Goal: Obtain resource: Download file/media

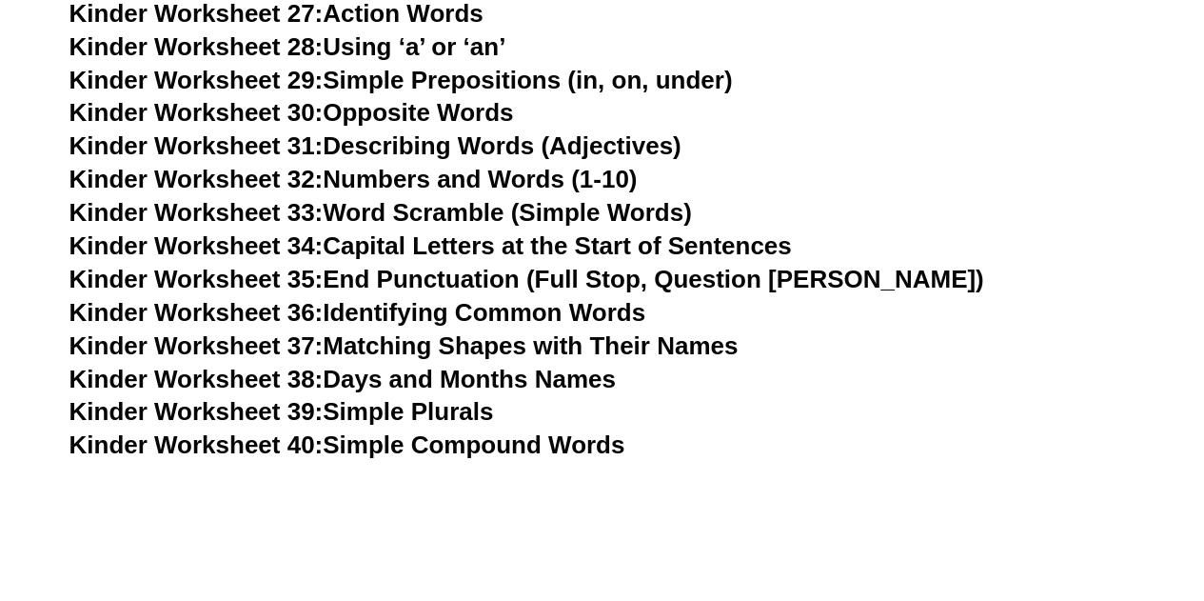
scroll to position [2102, 0]
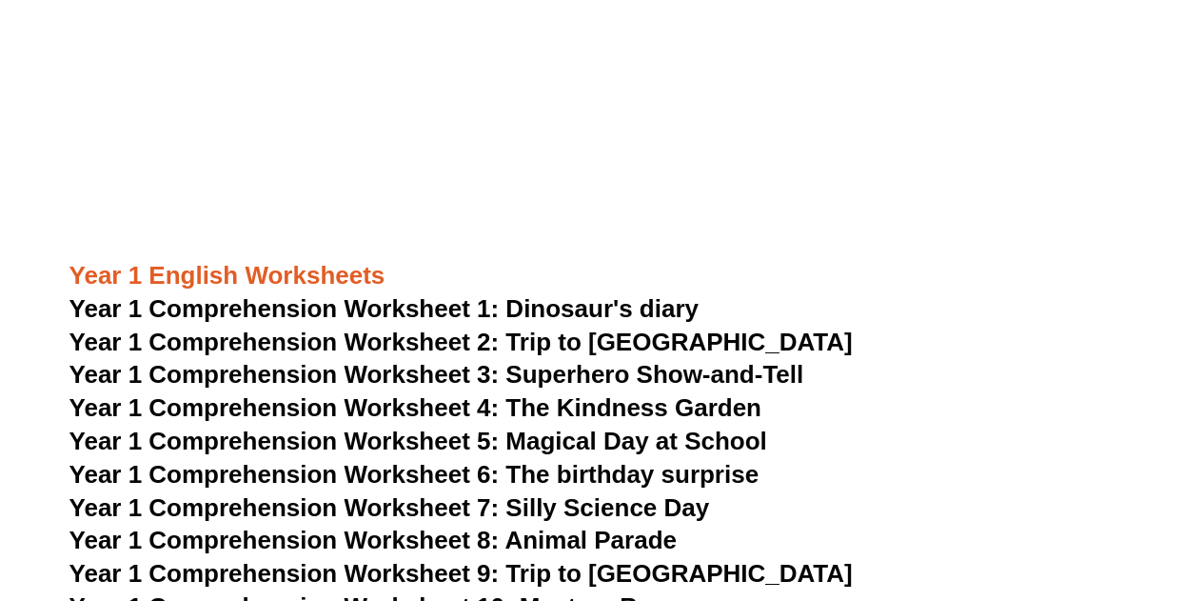
click at [609, 315] on span "Year 1 Comprehension Worksheet 1: Dinosaur's diary" at bounding box center [383, 308] width 629 height 29
click at [415, 341] on span "Year 1 Comprehension Worksheet 2: Trip to [GEOGRAPHIC_DATA]" at bounding box center [460, 341] width 783 height 29
click at [443, 374] on span "Year 1 Comprehension Worksheet 3: Superhero Show-and-Tell" at bounding box center [436, 374] width 735 height 29
click at [448, 400] on span "Year 1 Comprehension Worksheet 4: The Kindness Garden" at bounding box center [415, 407] width 692 height 29
click at [448, 448] on span "Year 1 Comprehension Worksheet 5: Magical Day at School" at bounding box center [418, 440] width 698 height 29
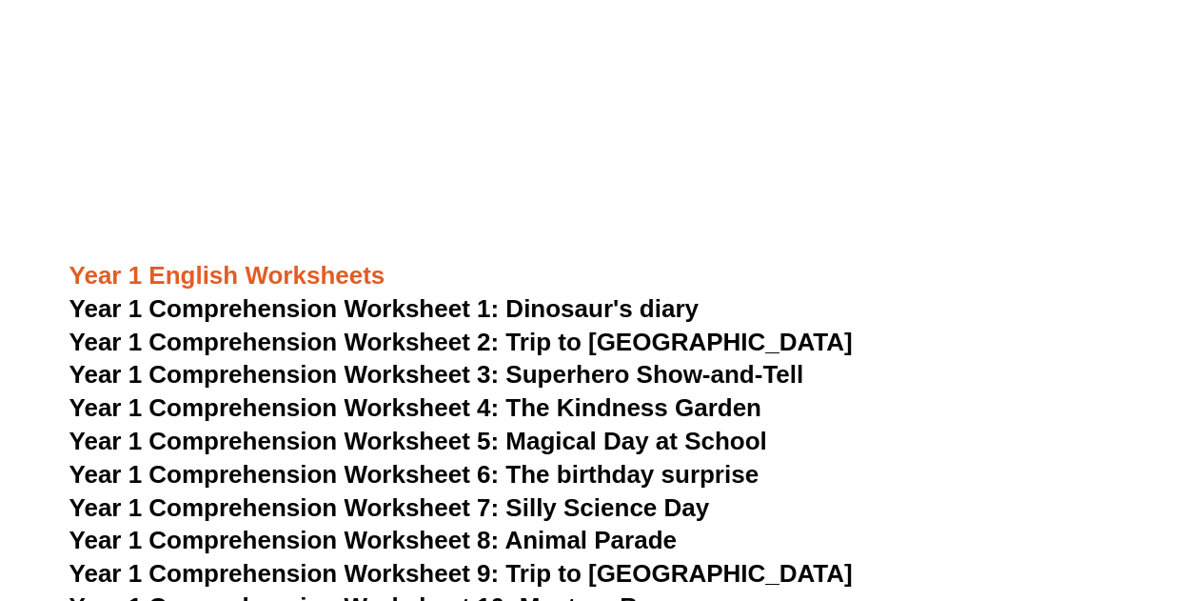
click at [448, 471] on span "Year 1 Comprehension Worksheet 6: The birthday surprise" at bounding box center [413, 474] width 689 height 29
click at [448, 502] on span "Year 1 Comprehension Worksheet 7: Silly Science Day" at bounding box center [389, 507] width 641 height 29
click at [449, 532] on span "Year 1 Comprehension Worksheet 8: Animal Parade" at bounding box center [372, 539] width 607 height 29
click at [449, 572] on span "Year 1 Comprehension Worksheet 9: Trip to [GEOGRAPHIC_DATA]" at bounding box center [460, 573] width 783 height 29
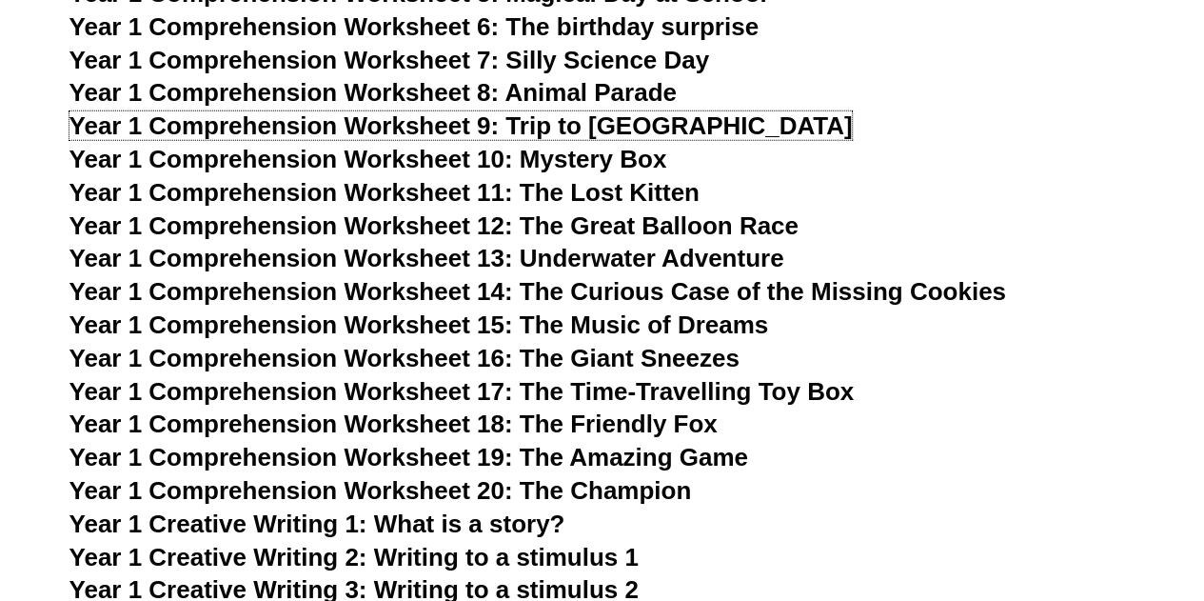
scroll to position [2558, 0]
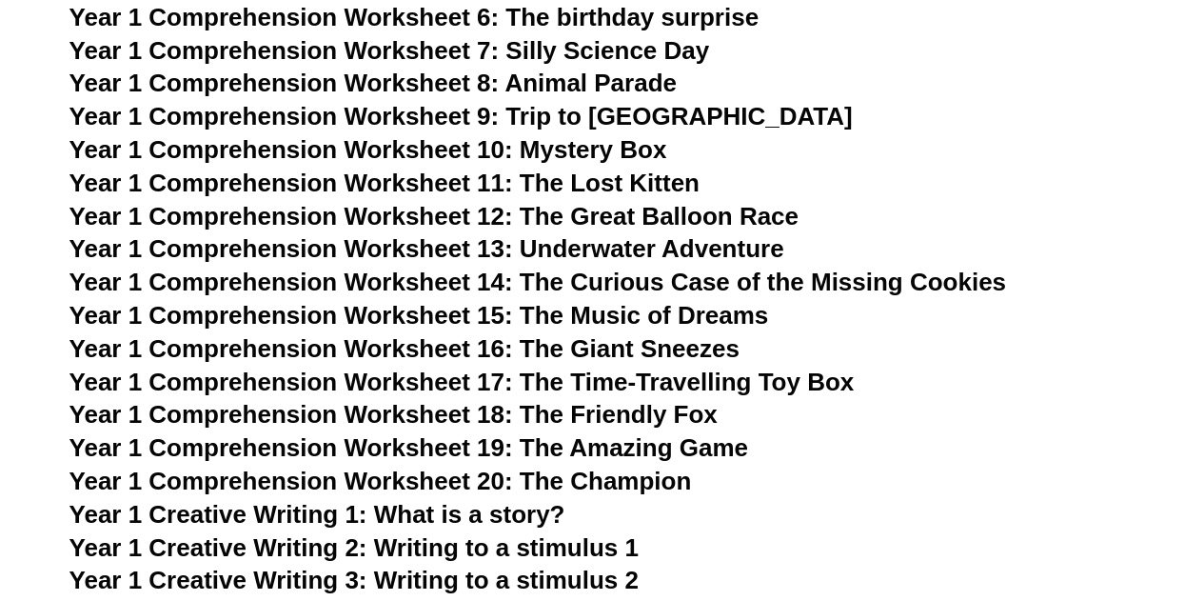
click at [462, 154] on span "Year 1 Comprehension Worksheet 10: Mystery Box" at bounding box center [368, 149] width 598 height 29
click at [430, 185] on span "Year 1 Comprehension Worksheet 11: The Lost Kitten" at bounding box center [384, 182] width 630 height 29
click at [438, 224] on span "Year 1 Comprehension Worksheet 12: The Great Balloon Race" at bounding box center [433, 216] width 729 height 29
click at [438, 249] on span "Year 1 Comprehension Worksheet 13: Underwater Adventure" at bounding box center [426, 248] width 715 height 29
click at [438, 283] on span "Year 1 Comprehension Worksheet 14: The Curious Case of the Missing Cookies" at bounding box center [537, 281] width 937 height 29
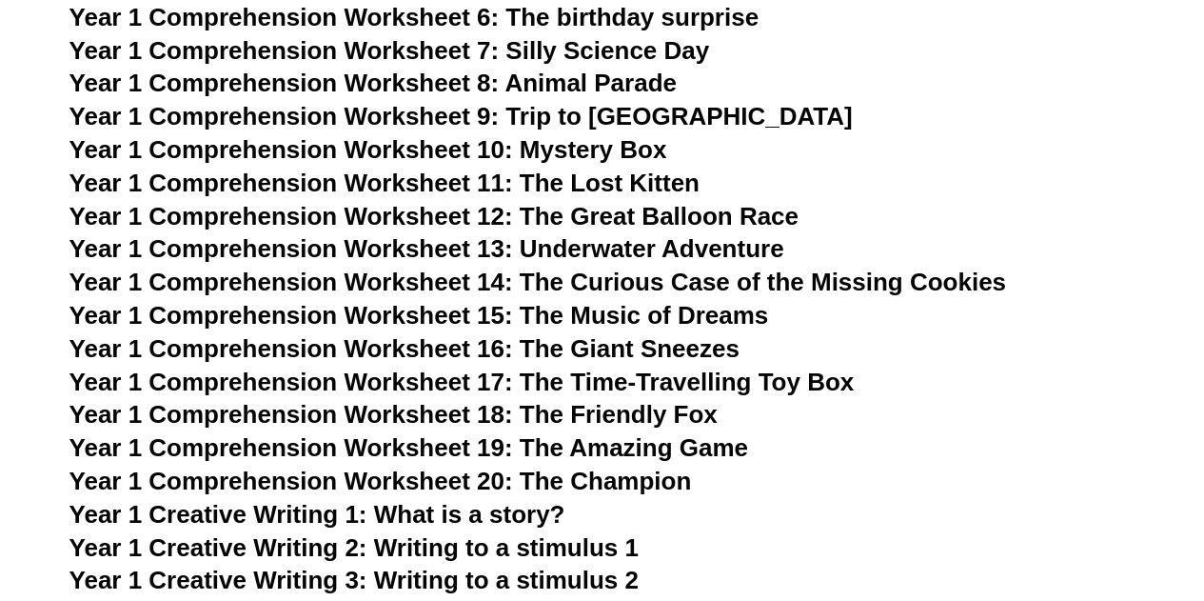
click at [439, 313] on span "Year 1 Comprehension Worksheet 15: The Music of Dreams" at bounding box center [419, 315] width 700 height 29
click at [439, 347] on span "Year 1 Comprehension Worksheet 16: The Giant Sneezes" at bounding box center [404, 348] width 670 height 29
click at [436, 380] on span "Year 1 Comprehension Worksheet 17: The Time-Travelling Toy Box" at bounding box center [461, 381] width 785 height 29
click at [436, 412] on span "Year 1 Comprehension Worksheet 18: The Friendly Fox" at bounding box center [393, 414] width 648 height 29
click at [436, 451] on span "Year 1 Comprehension Worksheet 19: The Amazing Game" at bounding box center [408, 447] width 679 height 29
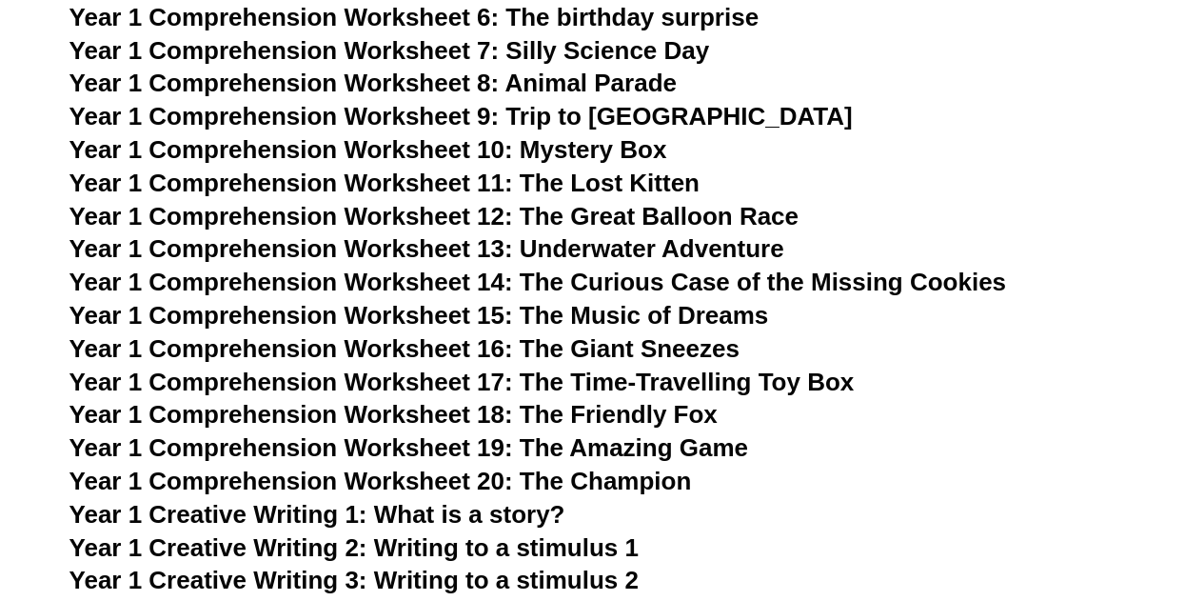
click at [436, 481] on span "Year 1 Comprehension Worksheet 20: The Champion" at bounding box center [380, 480] width 622 height 29
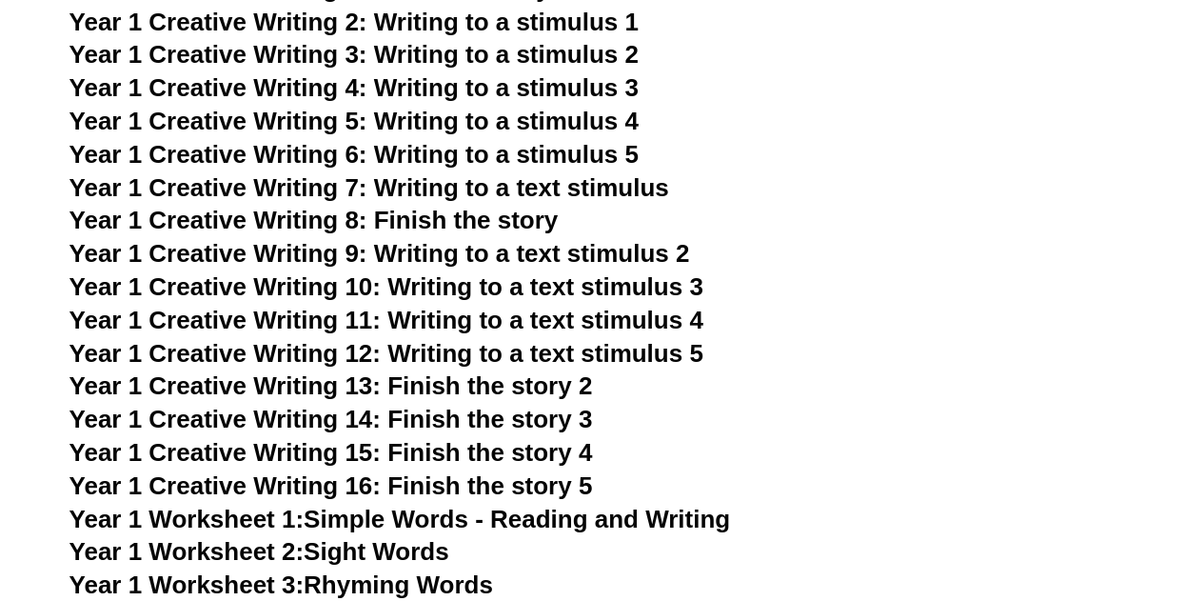
click at [461, 259] on span "Year 1 Creative Writing 9: Writing to a text stimulus 2" at bounding box center [379, 253] width 621 height 29
click at [371, 549] on link "Year 1 Worksheet 2: Sight Words" at bounding box center [259, 551] width 380 height 29
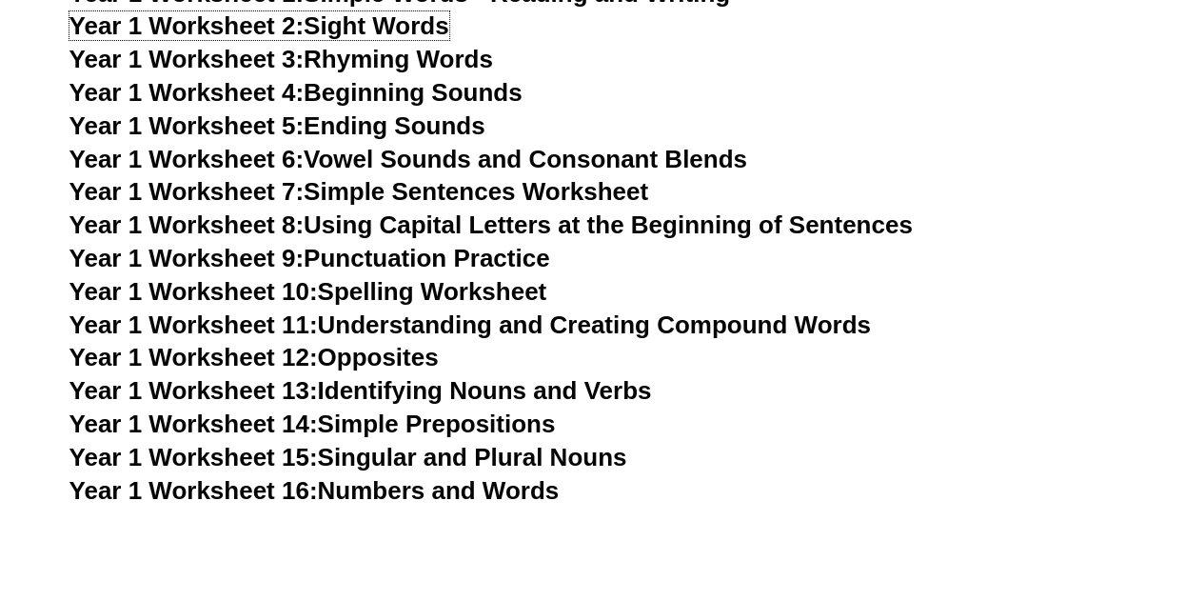
scroll to position [4135, 0]
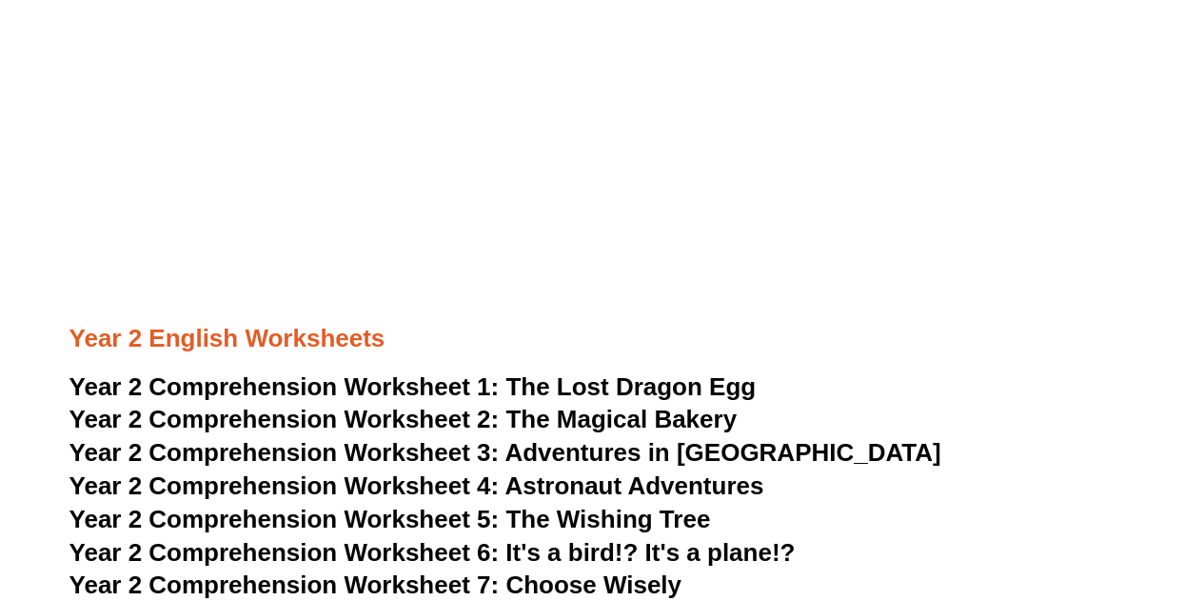
click at [569, 378] on span "The Lost Dragon Egg" at bounding box center [630, 386] width 250 height 29
click at [567, 418] on span "The Magical Bakery" at bounding box center [620, 419] width 231 height 29
click at [561, 453] on span "Adventures in [GEOGRAPHIC_DATA]" at bounding box center [722, 452] width 436 height 29
click at [553, 484] on span "Astronaut Adventures" at bounding box center [633, 485] width 259 height 29
click at [551, 529] on span "The Wishing Tree" at bounding box center [607, 518] width 205 height 29
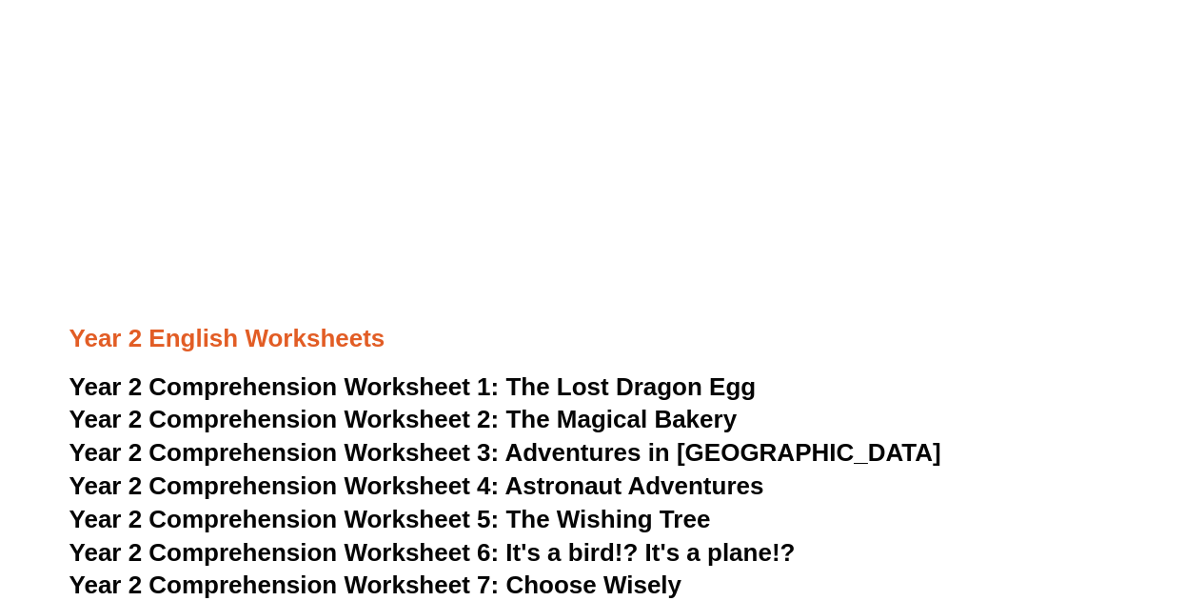
click at [546, 561] on span "Year 2 Comprehension Worksheet 6: It's a bird!? It's a plane!?" at bounding box center [432, 552] width 726 height 29
click at [543, 589] on span "Choose Wisely" at bounding box center [593, 584] width 176 height 29
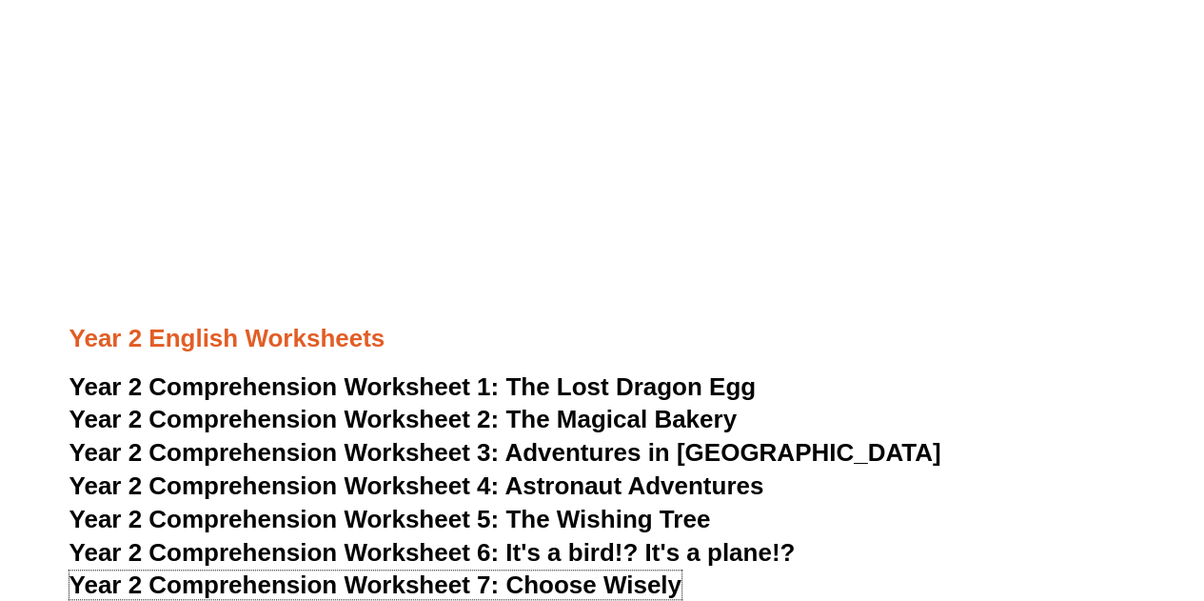
scroll to position [4660, 0]
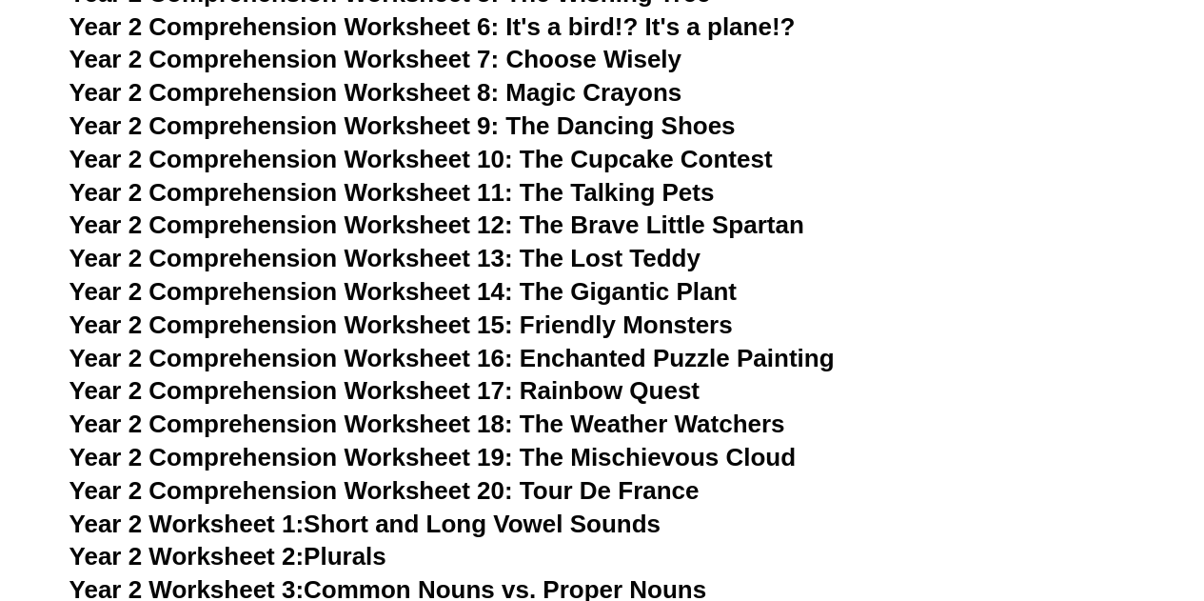
click at [459, 92] on span "Year 2 Comprehension Worksheet 8: Magic Crayons" at bounding box center [375, 92] width 613 height 29
click at [447, 126] on span "Year 2 Comprehension Worksheet 9: The Dancing Shoes" at bounding box center [402, 125] width 666 height 29
click at [441, 165] on span "Year 2 Comprehension Worksheet 10: The Cupcake Contest" at bounding box center [420, 159] width 703 height 29
click at [441, 190] on span "Year 2 Comprehension Worksheet 11: The Talking Pets" at bounding box center [391, 192] width 645 height 29
click at [443, 227] on span "Year 2 Comprehension Worksheet 12: The Brave Little Spartan" at bounding box center [436, 224] width 735 height 29
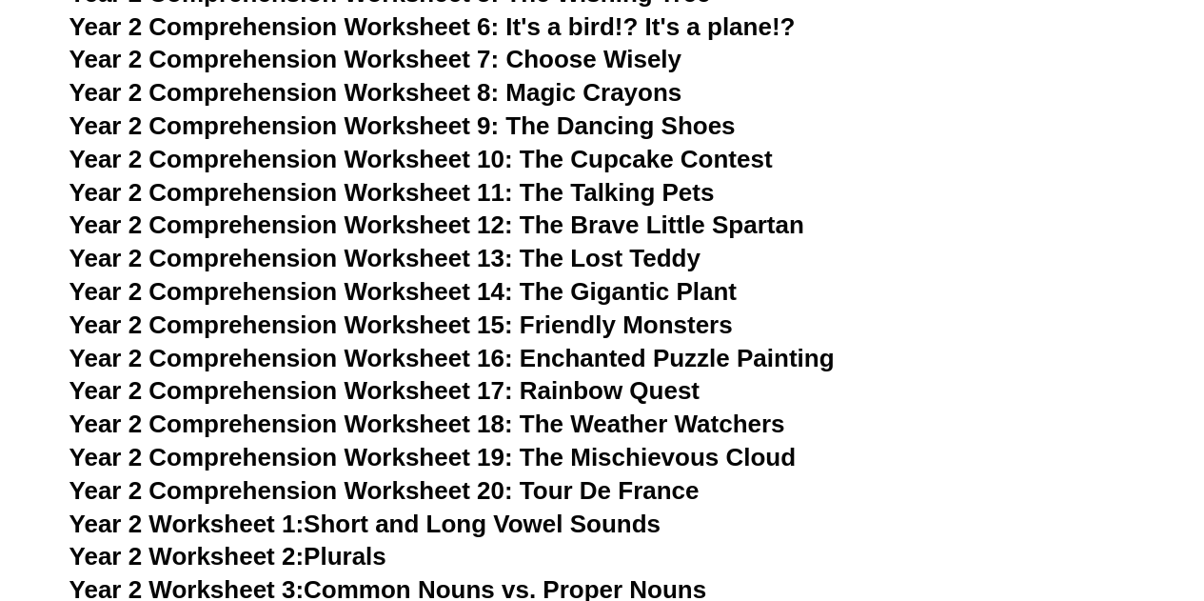
click at [445, 265] on span "Year 2 Comprehension Worksheet 13: The Lost Teddy" at bounding box center [384, 258] width 631 height 29
click at [445, 296] on span "Year 2 Comprehension Worksheet 14: The Gigantic Plant" at bounding box center [402, 291] width 667 height 29
click at [446, 328] on span "Year 2 Comprehension Worksheet 15: Friendly Monsters" at bounding box center [400, 324] width 663 height 29
click at [446, 358] on span "Year 2 Comprehension Worksheet 16: Enchanted Puzzle Painting" at bounding box center [451, 358] width 765 height 29
click at [446, 389] on span "Year 2 Comprehension Worksheet 17: Rainbow Quest" at bounding box center [384, 390] width 630 height 29
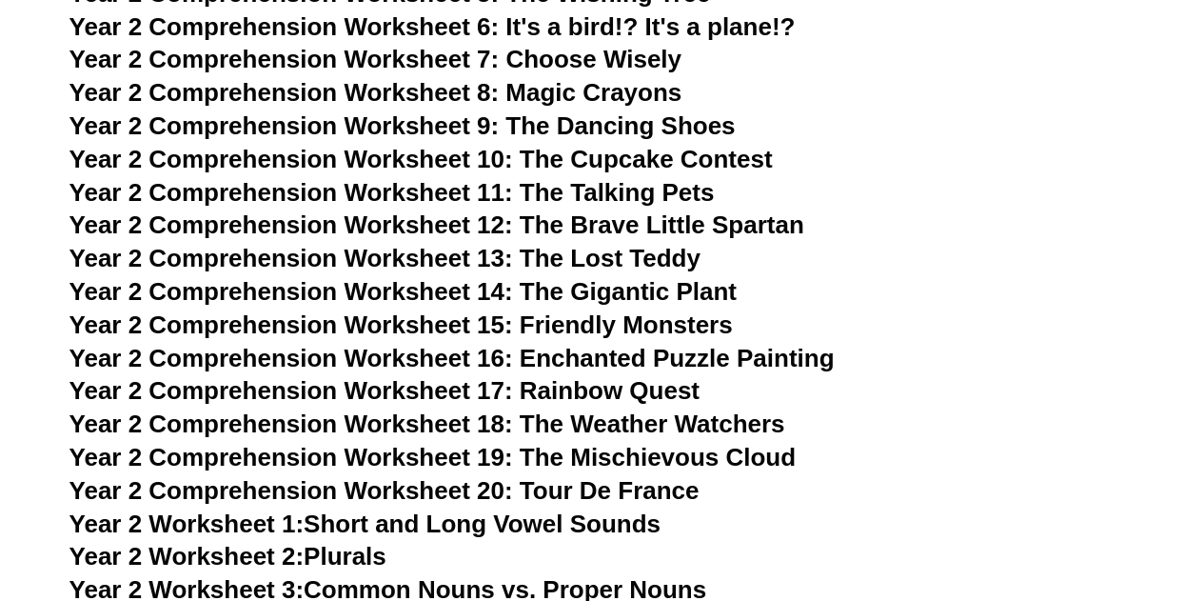
click at [446, 424] on span "Year 2 Comprehension Worksheet 18: The Weather Watchers" at bounding box center [427, 423] width 716 height 29
click at [449, 460] on span "Year 2 Comprehension Worksheet 19: The Mischievous Cloud" at bounding box center [432, 457] width 726 height 29
click at [451, 486] on span "Year 2 Comprehension Worksheet 20: Tour De France" at bounding box center [384, 490] width 630 height 29
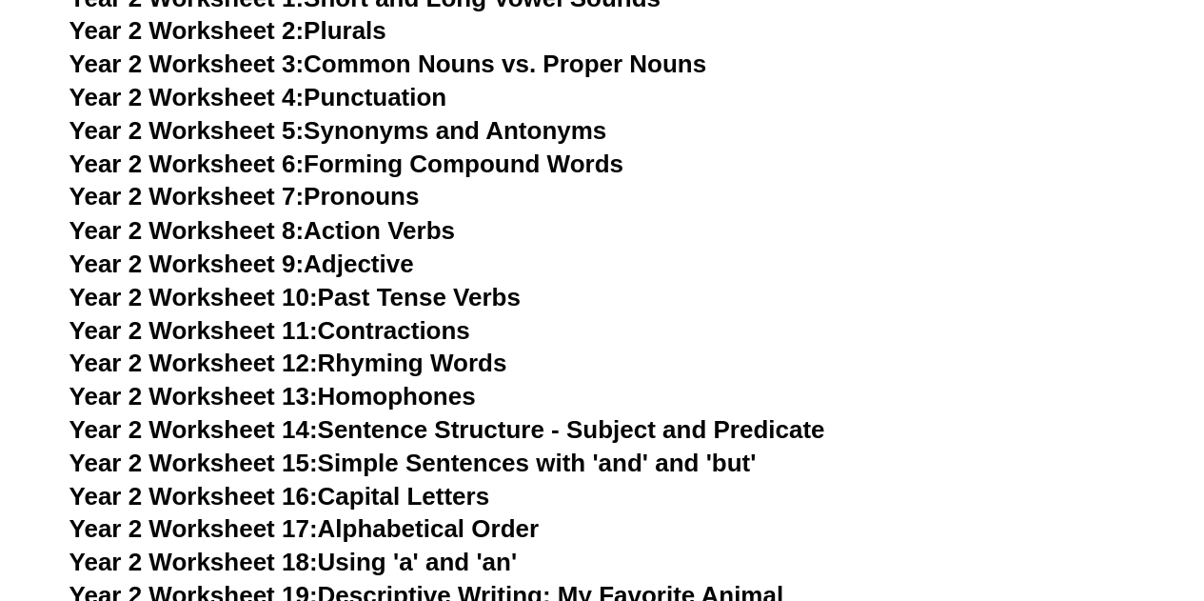
scroll to position [5711, 0]
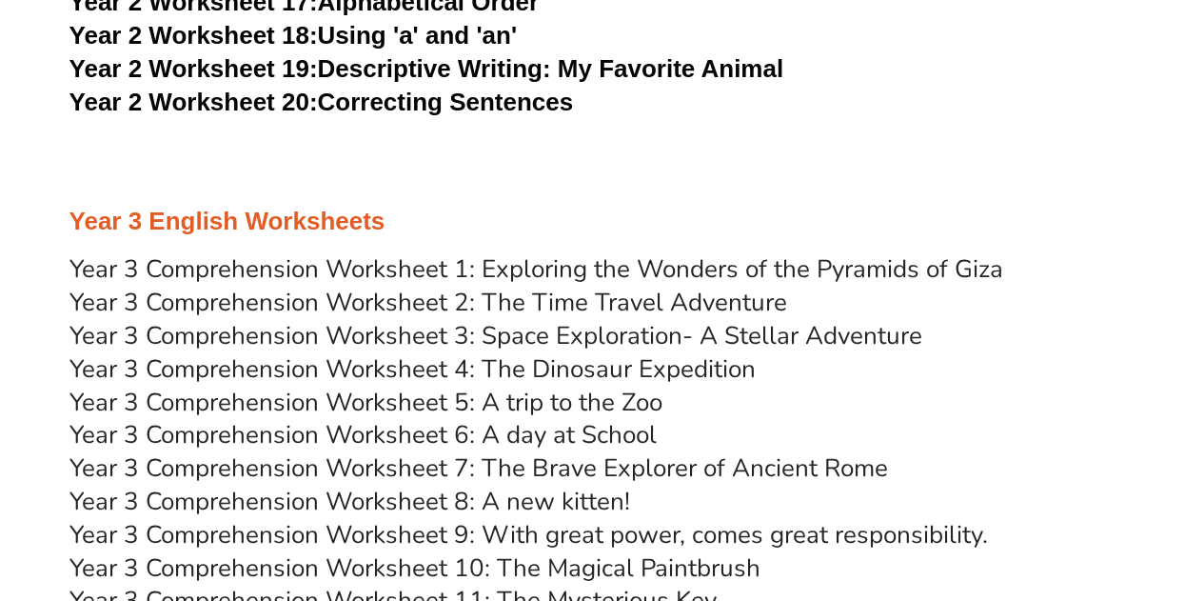
click at [676, 273] on link "Year 3 Comprehension Worksheet 1: Exploring the Wonders of the Pyramids of Giza" at bounding box center [536, 268] width 934 height 33
click at [571, 304] on link "Year 3 Comprehension Worksheet 2: The Time Travel Adventure" at bounding box center [428, 302] width 718 height 33
click at [561, 336] on link "Year 3 Comprehension Worksheet 3: Space Exploration- A Stellar Adventure" at bounding box center [495, 335] width 853 height 33
click at [552, 372] on link "Year 3 Comprehension Worksheet 4: The Dinosaur Expedition" at bounding box center [412, 368] width 686 height 33
click at [544, 405] on link "Year 3 Comprehension Worksheet 5: A trip to the Zoo" at bounding box center [365, 401] width 593 height 33
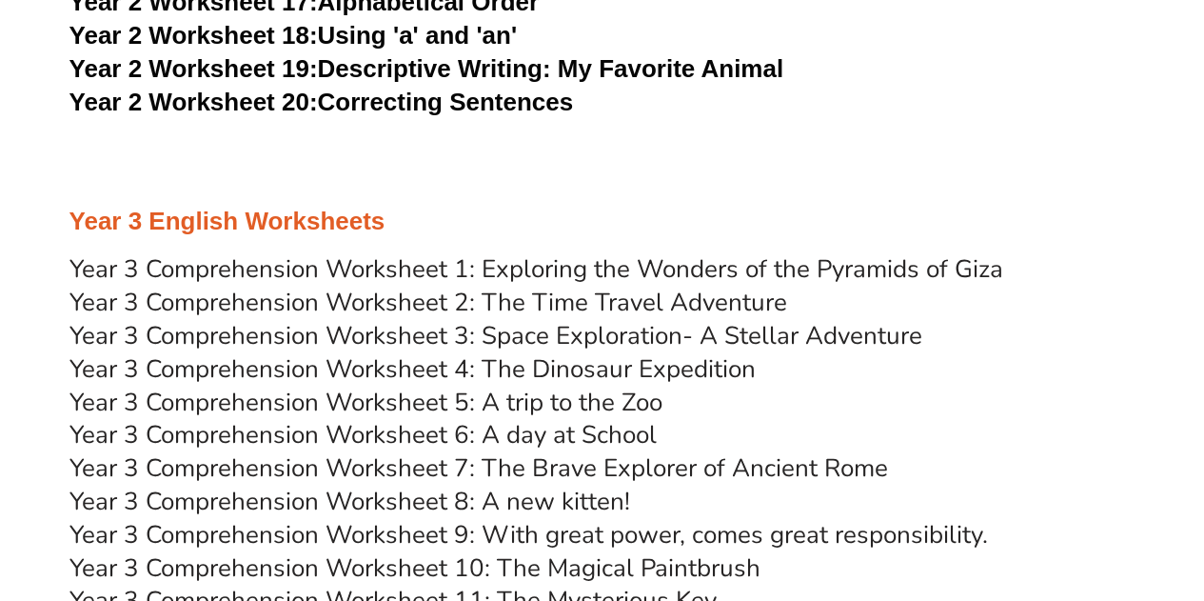
click at [544, 429] on link "Year 3 Comprehension Worksheet 6: A day at School" at bounding box center [362, 434] width 587 height 33
click at [544, 466] on link "Year 3 Comprehension Worksheet 7: The Brave Explorer of Ancient Rome" at bounding box center [478, 467] width 819 height 33
click at [532, 515] on link "Year 3 Comprehension Worksheet 8: A new kitten!" at bounding box center [349, 500] width 561 height 33
click at [532, 542] on link "Year 3 Comprehension Worksheet 9: With great power, comes great responsibility." at bounding box center [528, 534] width 918 height 33
click at [532, 563] on link "Year 3 Comprehension Worksheet 10: The Magical Paintbrush" at bounding box center [414, 567] width 691 height 33
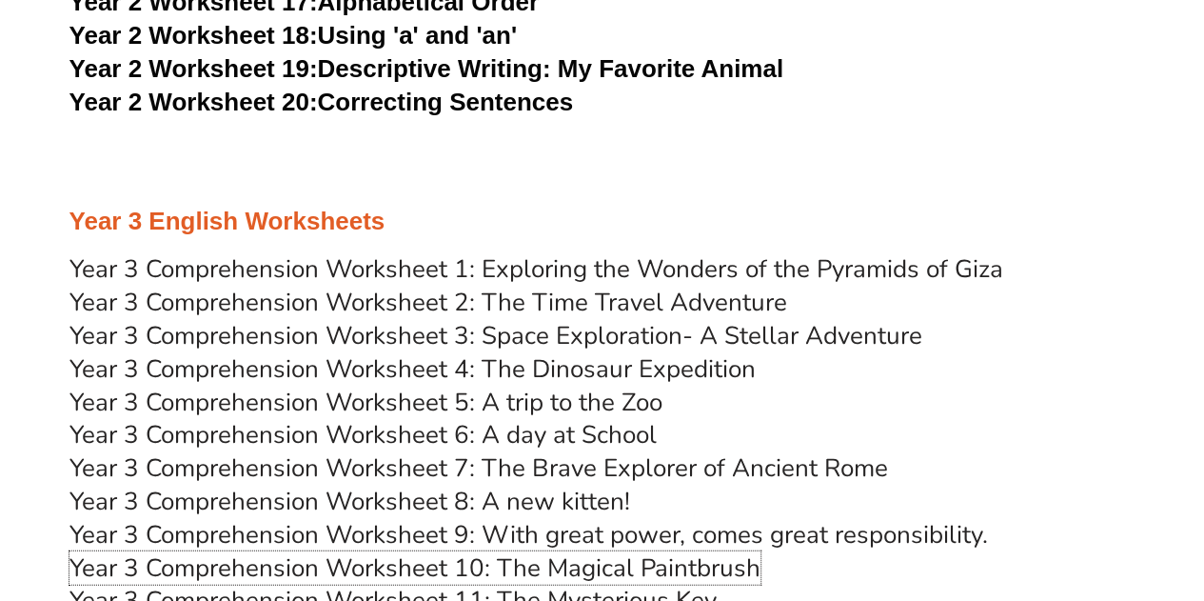
scroll to position [6236, 0]
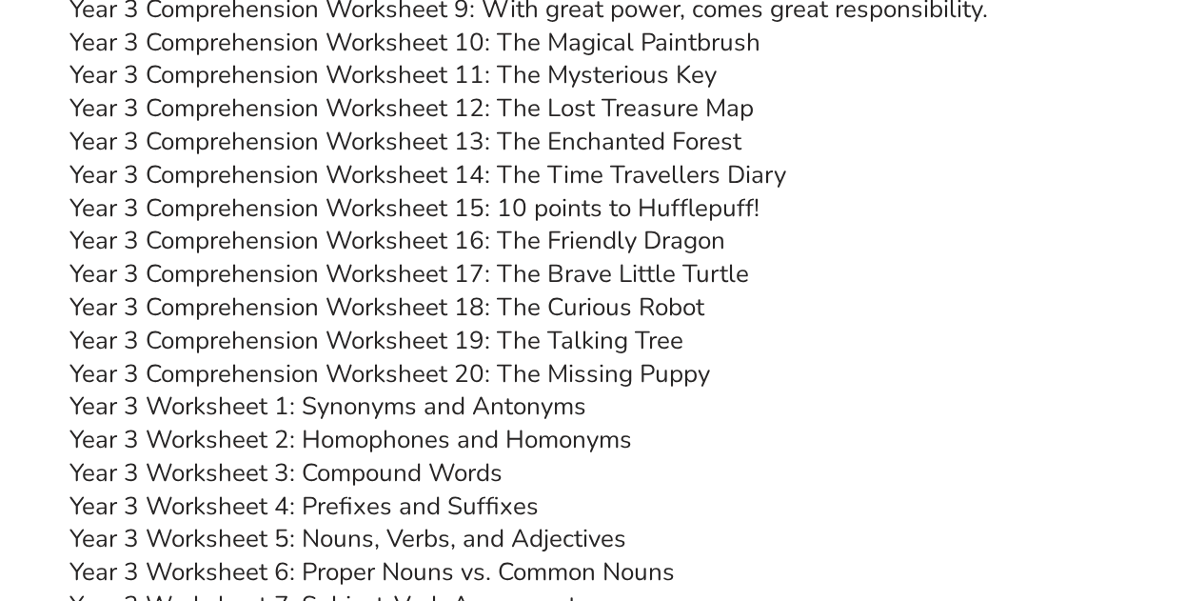
click at [538, 66] on link "Year 3 Comprehension Worksheet 11: The Mysterious Key" at bounding box center [392, 74] width 647 height 33
click at [524, 120] on link "Year 3 Comprehension Worksheet 12: The Lost Treasure Map" at bounding box center [411, 107] width 684 height 33
click at [516, 141] on link "Year 3 Comprehension Worksheet 13: The Enchanted Forest" at bounding box center [405, 141] width 672 height 33
click at [509, 178] on link "Year 3 Comprehension Worksheet 14: The Time Travellers Diary" at bounding box center [427, 174] width 717 height 33
click at [506, 208] on link "Year 3 Comprehension Worksheet 15: 10 points to Hufflepuff!" at bounding box center [414, 207] width 690 height 33
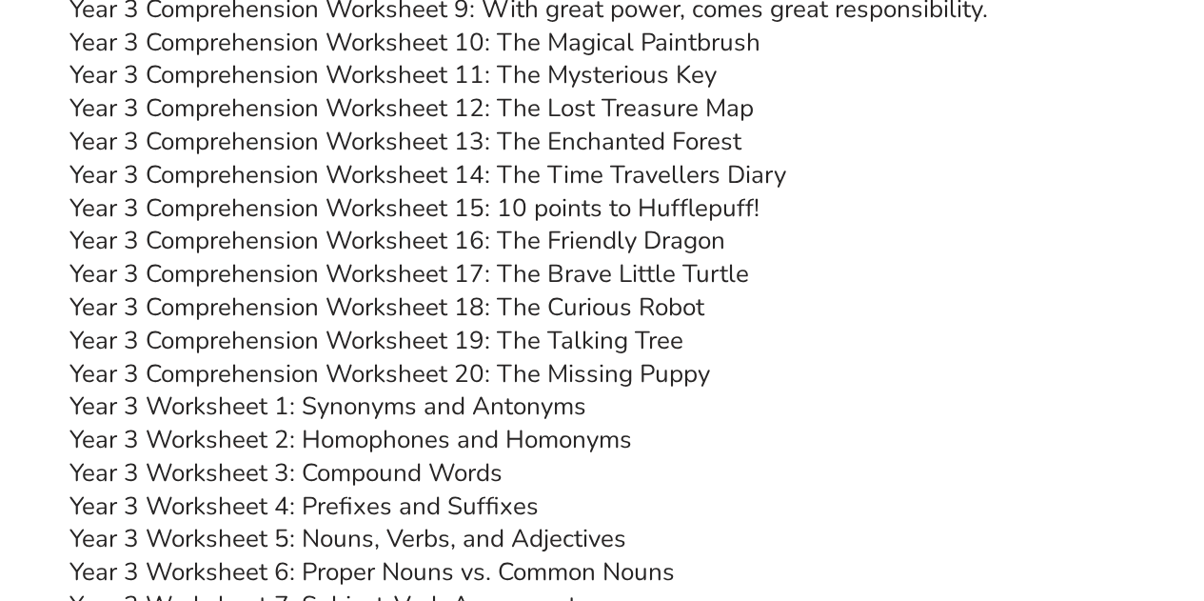
click at [503, 244] on link "Year 3 Comprehension Worksheet 16: The Friendly Dragon" at bounding box center [397, 240] width 656 height 33
click at [503, 273] on link "Year 3 Comprehension Worksheet 17: The Brave Little Turtle" at bounding box center [409, 273] width 680 height 33
click at [504, 308] on link "Year 3 Comprehension Worksheet 18: The Curious Robot" at bounding box center [386, 306] width 635 height 33
click at [503, 342] on link "Year 3 Comprehension Worksheet 19: The Talking Tree" at bounding box center [376, 340] width 614 height 33
click at [503, 375] on link "Year 3 Comprehension Worksheet 20: The Missing Puppy" at bounding box center [389, 373] width 641 height 33
